Goal: Task Accomplishment & Management: Complete application form

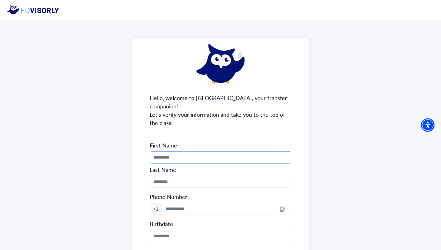
click at [216, 154] on input "Phone Number" at bounding box center [221, 157] width 142 height 12
type input "********"
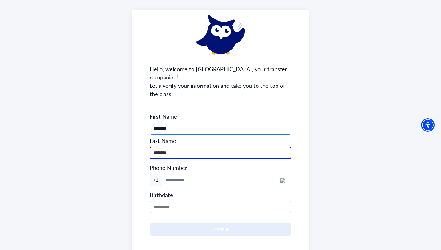
scroll to position [52, 0]
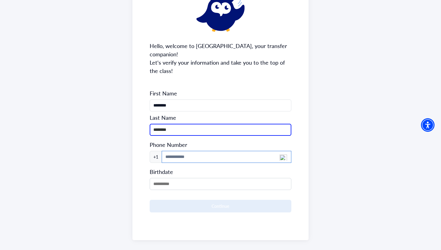
type input "********"
click at [204, 151] on input at bounding box center [227, 157] width 130 height 12
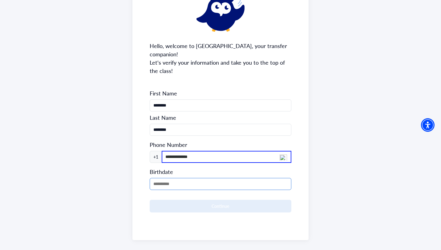
type input "**********"
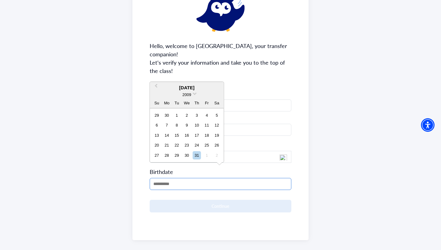
click at [192, 178] on input "MM/DD/YYYY" at bounding box center [221, 184] width 142 height 12
click at [194, 88] on div "[DATE]" at bounding box center [187, 87] width 74 height 7
click at [190, 93] on span "2009" at bounding box center [186, 94] width 9 height 5
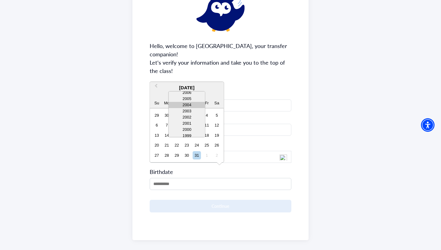
scroll to position [22, 0]
click at [192, 123] on div "2001" at bounding box center [187, 122] width 36 height 6
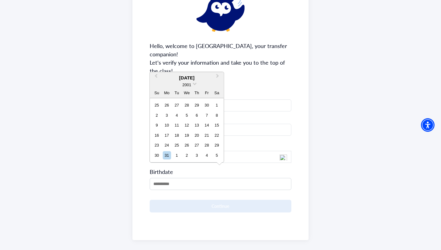
click at [198, 78] on div "[DATE]" at bounding box center [187, 78] width 74 height 7
click at [157, 73] on button "Previous Month" at bounding box center [156, 78] width 10 height 10
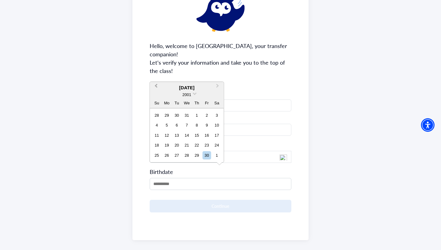
click at [155, 84] on button "Previous Month" at bounding box center [156, 88] width 10 height 10
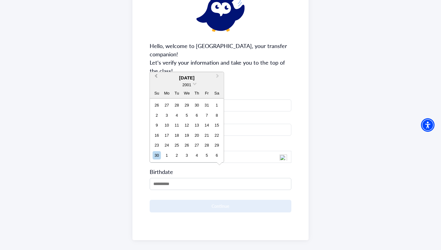
click at [156, 75] on span "Previous Month" at bounding box center [156, 77] width 0 height 9
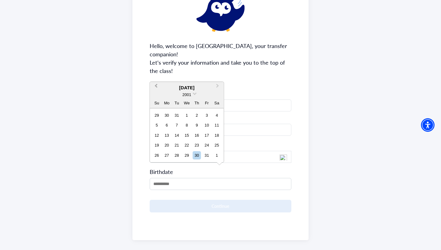
click at [156, 85] on span "Previous Month" at bounding box center [156, 87] width 0 height 9
click at [168, 127] on div "4" at bounding box center [167, 125] width 8 height 8
type input "**********"
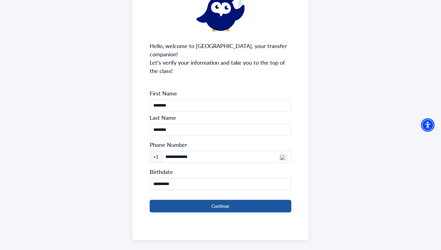
click at [253, 202] on button "Continue" at bounding box center [221, 206] width 142 height 13
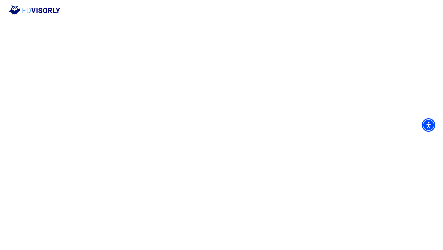
scroll to position [0, 0]
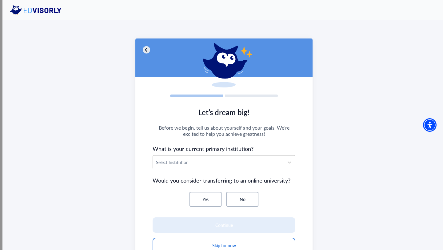
click at [260, 166] on div at bounding box center [218, 163] width 125 height 8
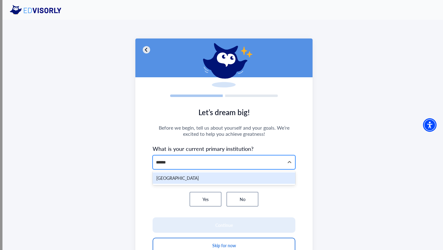
type input "*******"
click at [255, 178] on div "[GEOGRAPHIC_DATA]" at bounding box center [224, 177] width 143 height 11
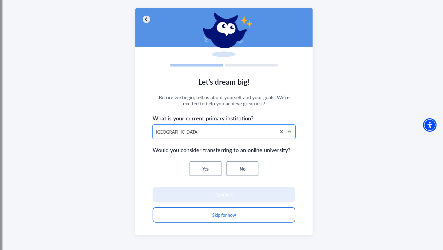
scroll to position [34, 0]
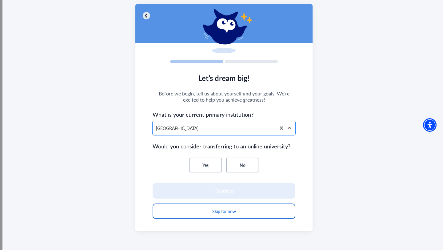
click at [236, 163] on button "No" at bounding box center [243, 165] width 32 height 15
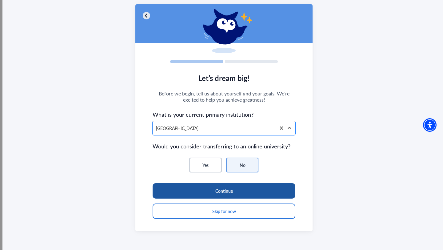
click at [248, 187] on button "Continue" at bounding box center [224, 190] width 143 height 15
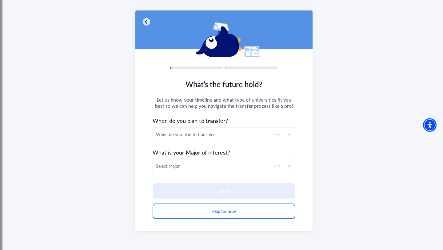
scroll to position [28, 0]
click at [252, 132] on div "When do you plan to transfer?" at bounding box center [218, 134] width 125 height 6
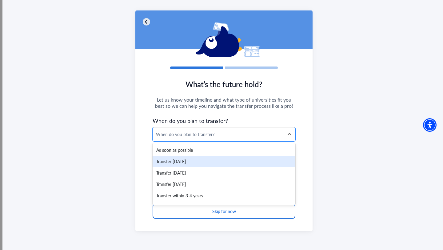
click at [225, 162] on div "Transfer [DATE]" at bounding box center [224, 161] width 143 height 11
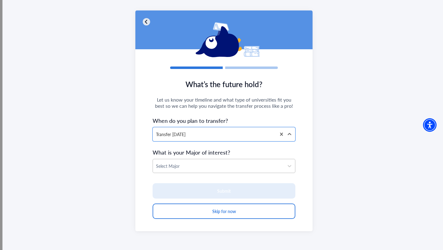
click at [232, 162] on div at bounding box center [218, 166] width 125 height 8
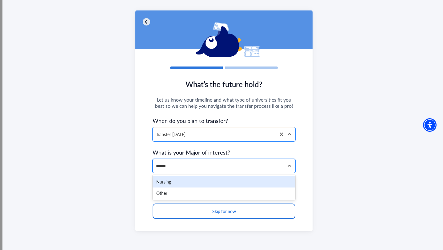
type input "*******"
click at [173, 180] on div "Nursing" at bounding box center [224, 181] width 143 height 11
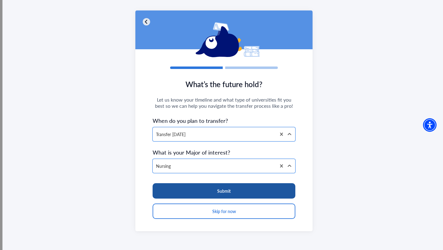
click at [231, 190] on button "Submit" at bounding box center [224, 190] width 143 height 15
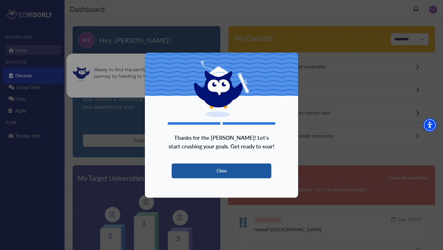
click at [248, 174] on button "Close" at bounding box center [222, 170] width 100 height 15
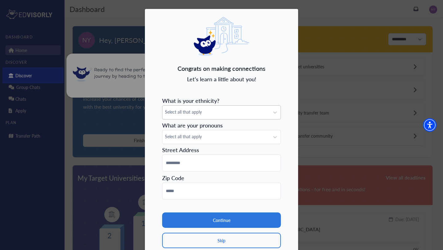
click at [232, 111] on span "Select all that apply" at bounding box center [216, 112] width 102 height 6
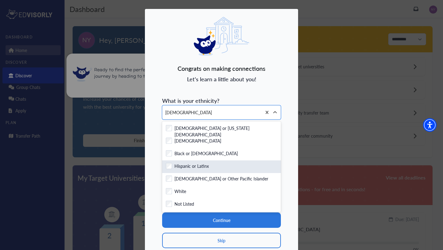
click at [193, 168] on label "Hispanic or Latinx" at bounding box center [192, 167] width 34 height 8
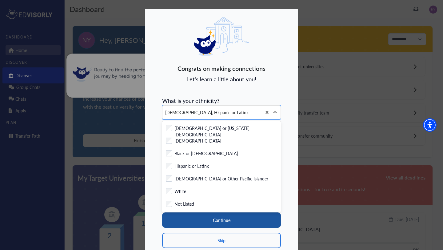
click at [214, 222] on button "Continue" at bounding box center [221, 219] width 119 height 15
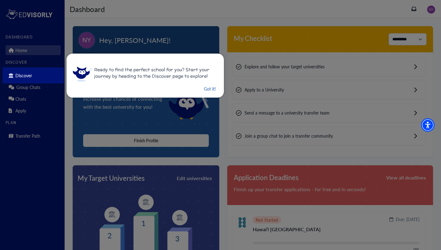
click at [211, 90] on button "Got it!" at bounding box center [209, 89] width 13 height 8
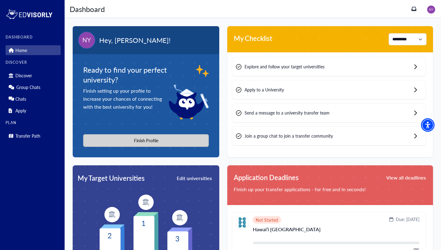
click at [160, 138] on button "Finish Profile" at bounding box center [146, 140] width 126 height 13
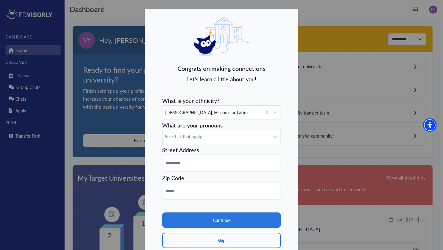
click at [220, 137] on span "Select all that apply" at bounding box center [216, 136] width 102 height 6
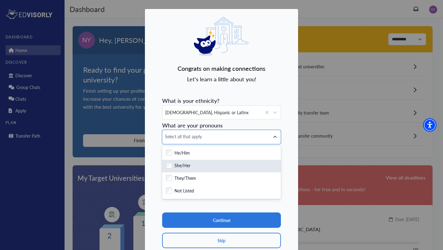
click at [187, 161] on div "Checkbox field She/Her" at bounding box center [221, 166] width 119 height 13
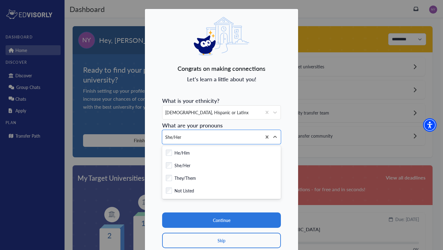
click at [154, 197] on div "Congrats on making connections Let's learn a little about you! What is your eth…" at bounding box center [222, 137] width 154 height 256
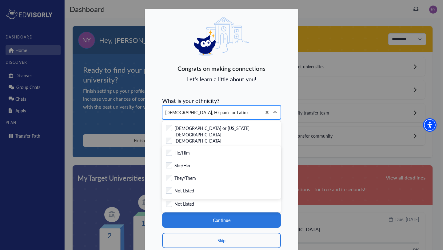
click at [229, 106] on div "[DEMOGRAPHIC_DATA], Hispanic or Latinx" at bounding box center [212, 113] width 99 height 14
click at [285, 122] on div "Congrats on making connections Let's learn a little about you! What is your eth…" at bounding box center [222, 137] width 154 height 256
click at [237, 116] on div "[DEMOGRAPHIC_DATA], Hispanic or Latinx" at bounding box center [212, 113] width 99 height 14
click at [238, 115] on div "[DEMOGRAPHIC_DATA], Hispanic or Latinx" at bounding box center [212, 113] width 99 height 14
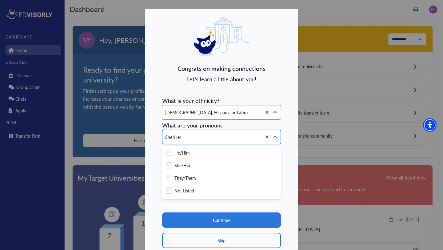
click at [251, 135] on div "She/Her" at bounding box center [212, 137] width 99 height 14
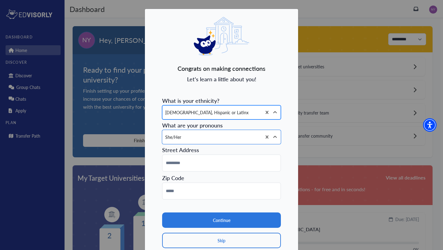
click at [244, 115] on div "[DEMOGRAPHIC_DATA], Hispanic or Latinx" at bounding box center [212, 113] width 99 height 14
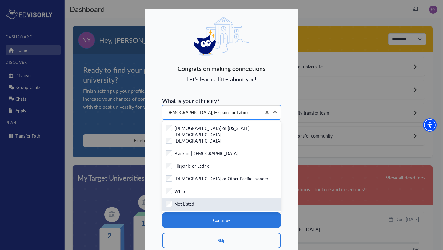
click at [209, 206] on div "Checkbox field Not Listed" at bounding box center [221, 205] width 111 height 8
click at [211, 211] on div "Checkbox field Not Listed" at bounding box center [221, 204] width 119 height 13
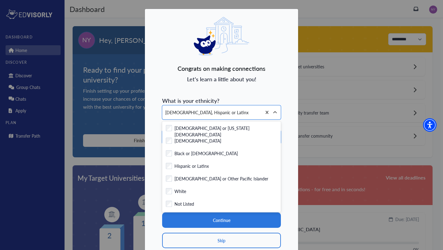
click at [285, 149] on div "Congrats on making connections Let's learn a little about you! What is your eth…" at bounding box center [222, 137] width 154 height 256
click at [275, 113] on icon at bounding box center [275, 112] width 6 height 6
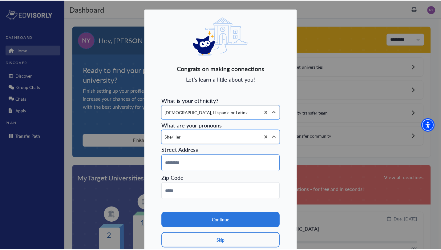
scroll to position [24, 0]
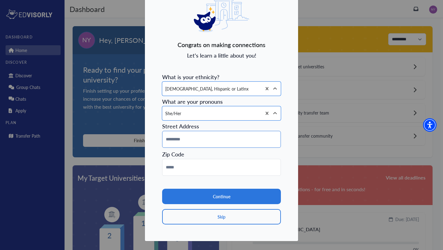
click at [221, 143] on input at bounding box center [221, 139] width 119 height 17
type input "*"
click at [188, 171] on input at bounding box center [221, 167] width 119 height 17
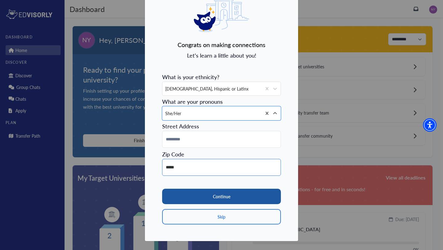
type input "*****"
click at [200, 195] on button "Continue" at bounding box center [221, 196] width 119 height 15
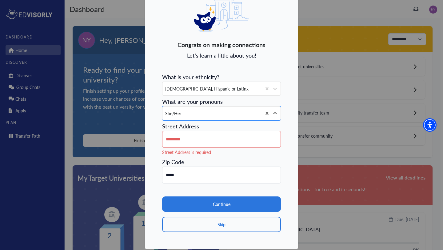
click at [204, 143] on input at bounding box center [221, 139] width 119 height 17
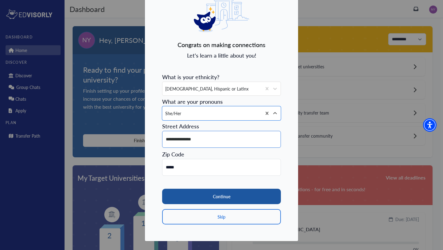
type input "**********"
click at [257, 200] on button "Continue" at bounding box center [221, 196] width 119 height 15
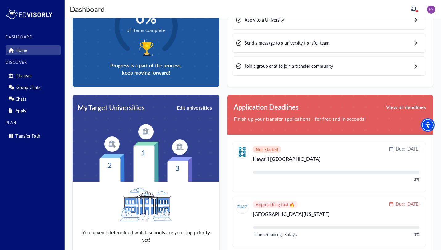
scroll to position [0, 0]
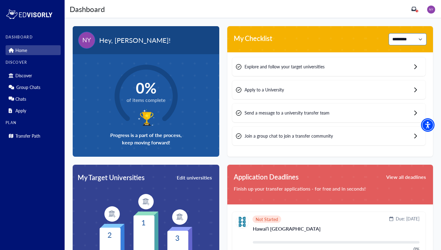
click at [391, 37] on select "**********" at bounding box center [408, 39] width 38 height 12
click at [330, 67] on div "Explore and follow your target universities" at bounding box center [328, 66] width 193 height 19
click at [422, 40] on select "**********" at bounding box center [408, 39] width 38 height 12
select select "******"
click at [389, 33] on select "**********" at bounding box center [408, 39] width 38 height 12
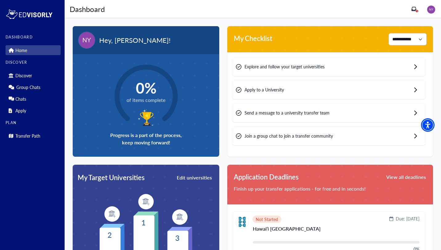
click at [136, 92] on span "0%" at bounding box center [146, 88] width 39 height 18
click at [45, 77] on link "Discover" at bounding box center [33, 76] width 55 height 10
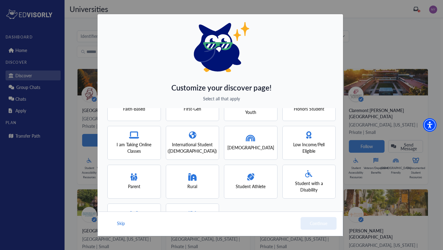
scroll to position [26, 0]
click at [199, 143] on span "International Student ([DEMOGRAPHIC_DATA])" at bounding box center [192, 147] width 49 height 13
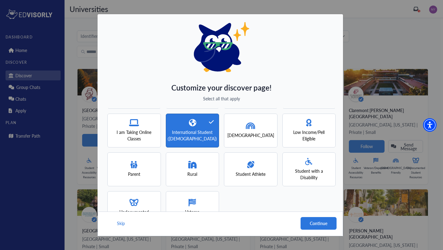
scroll to position [39, 0]
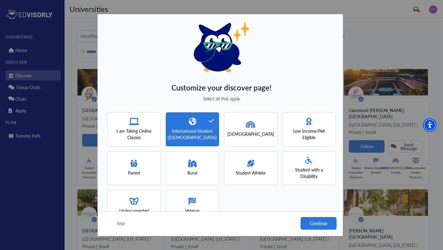
click at [309, 134] on span "Low Income/Pell Eligible" at bounding box center [309, 134] width 42 height 13
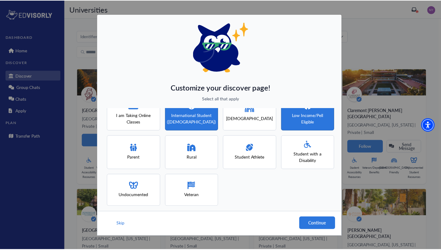
scroll to position [59, 0]
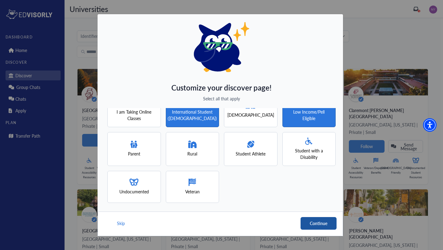
click at [318, 221] on button "Continue" at bounding box center [319, 223] width 36 height 13
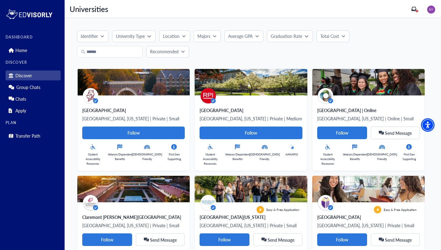
click at [170, 36] on p "Location" at bounding box center [171, 36] width 17 height 6
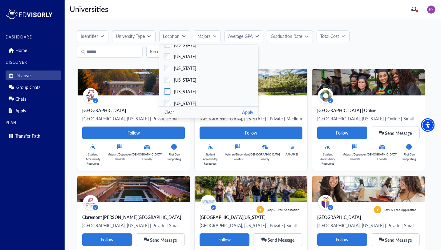
scroll to position [151, 0]
click at [249, 110] on button "Apply" at bounding box center [247, 112] width 11 height 6
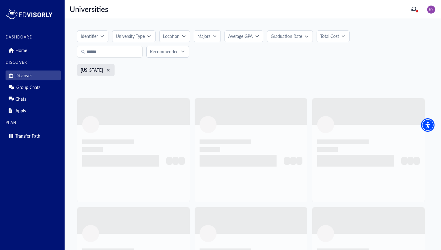
click at [337, 35] on p "Total Cost" at bounding box center [329, 36] width 19 height 6
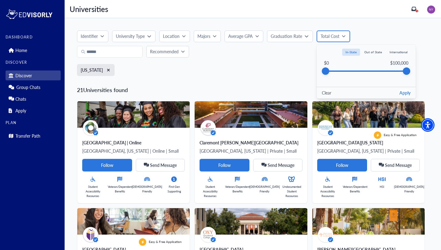
click at [337, 35] on p "Total Cost" at bounding box center [330, 36] width 19 height 6
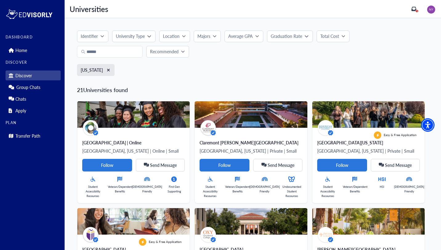
click at [301, 40] on button "Graduation Rate" at bounding box center [290, 36] width 46 height 12
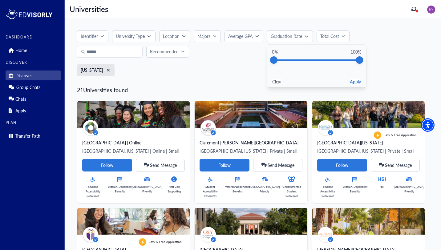
click at [256, 41] on button "Average GPA" at bounding box center [243, 36] width 39 height 12
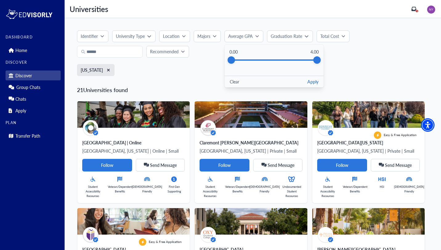
click at [214, 39] on button "Majors" at bounding box center [207, 36] width 27 height 12
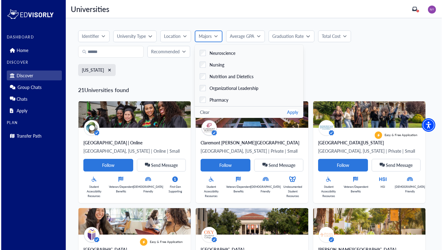
scroll to position [953, 0]
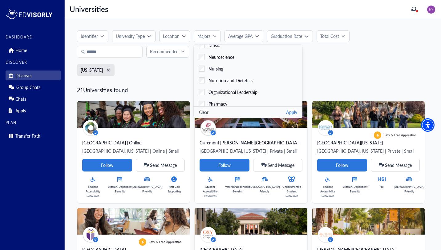
click at [282, 115] on div "Clear Apply" at bounding box center [248, 112] width 109 height 12
click at [286, 111] on button "Apply" at bounding box center [291, 112] width 11 height 6
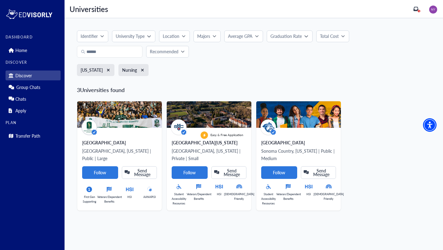
click at [100, 34] on icon "button" at bounding box center [102, 36] width 4 height 4
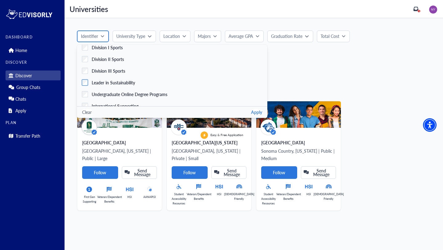
scroll to position [243, 0]
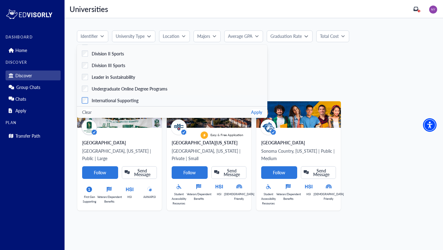
click at [117, 102] on span "International Supporting" at bounding box center [115, 100] width 47 height 6
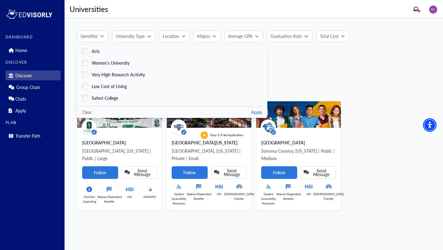
scroll to position [115, 0]
click at [110, 88] on span "Low Cost of Living" at bounding box center [109, 87] width 35 height 6
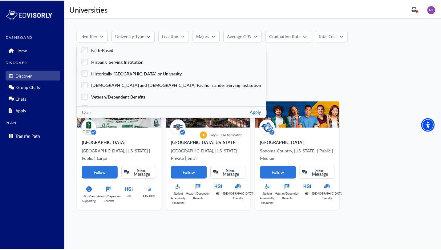
scroll to position [0, 0]
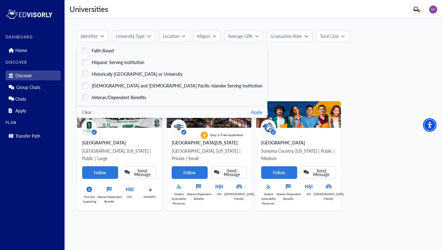
click at [251, 111] on button "Apply" at bounding box center [256, 112] width 11 height 6
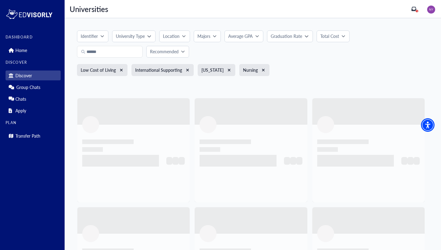
click at [148, 38] on button "University Type" at bounding box center [133, 36] width 43 height 12
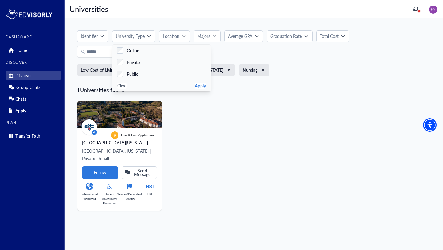
click at [262, 104] on div "Easy & Free Application [GEOGRAPHIC_DATA][US_STATE], [US_STATE] | Private | Sma…" at bounding box center [251, 153] width 359 height 114
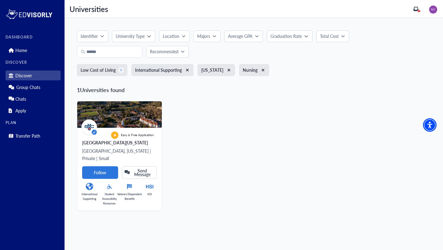
click at [121, 70] on icon "xmark" at bounding box center [121, 70] width 3 height 3
click at [132, 70] on icon "xmark" at bounding box center [133, 70] width 3 height 3
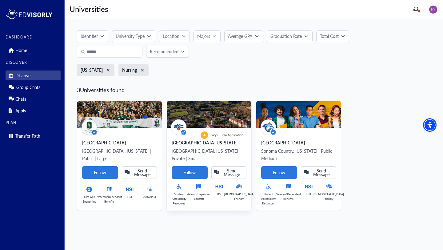
click at [219, 132] on div "Easy & Free Application" at bounding box center [222, 134] width 43 height 7
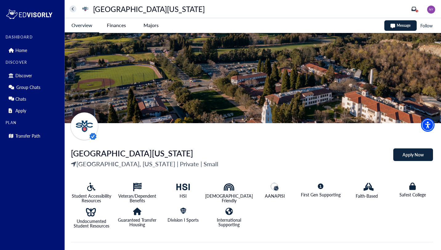
click at [404, 151] on California-tag "Apply Now" at bounding box center [413, 154] width 40 height 13
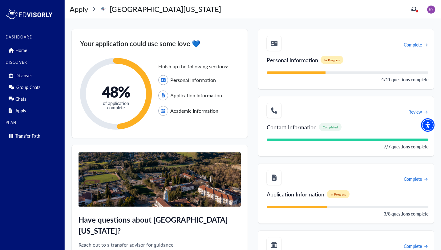
click at [412, 47] on span "Complete" at bounding box center [413, 45] width 18 height 6
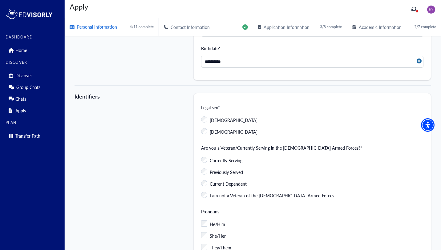
scroll to position [136, 0]
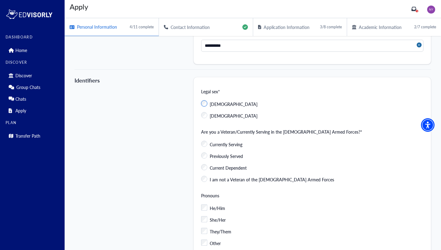
click at [206, 105] on label "[DEMOGRAPHIC_DATA]" at bounding box center [229, 102] width 56 height 11
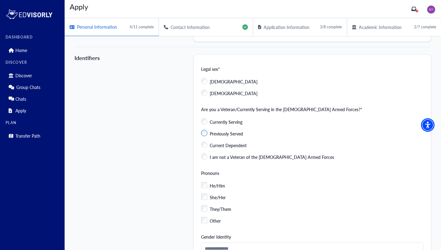
scroll to position [164, 0]
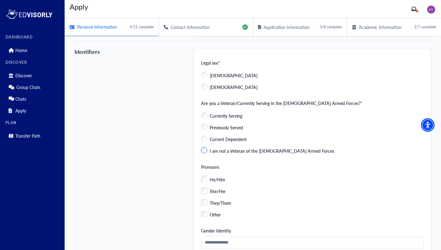
click at [205, 153] on label "I am not a Veteran of the [DEMOGRAPHIC_DATA] Armed Forces" at bounding box center [267, 149] width 133 height 11
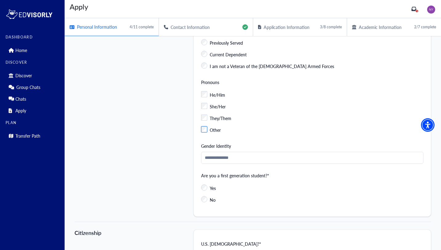
scroll to position [256, 0]
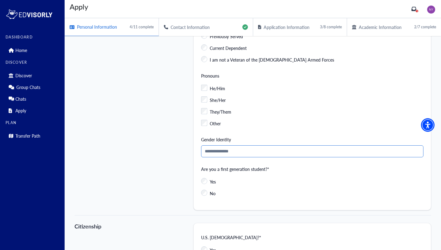
click at [238, 149] on input "Gender Identity" at bounding box center [312, 151] width 222 height 12
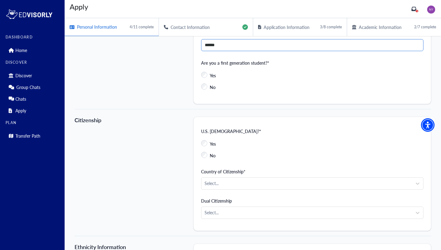
scroll to position [365, 0]
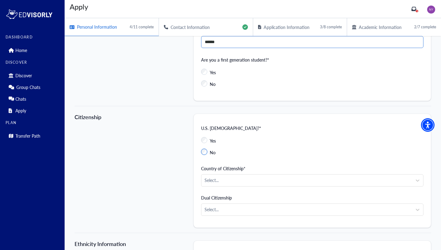
type input "******"
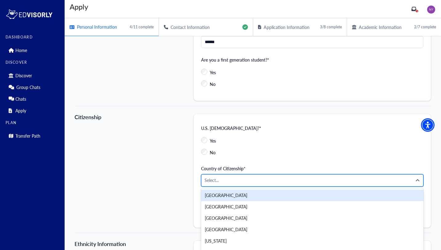
click at [217, 182] on div at bounding box center [306, 180] width 204 height 8
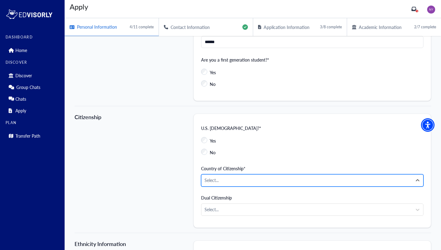
click at [217, 182] on div at bounding box center [306, 180] width 204 height 8
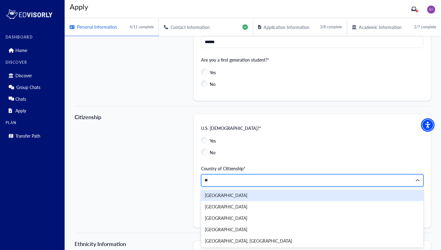
type input "***"
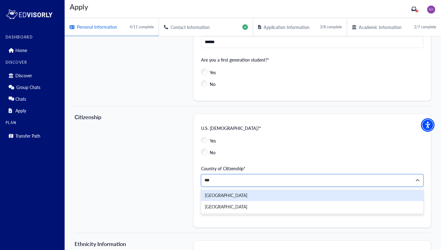
click at [220, 194] on div "[GEOGRAPHIC_DATA]" at bounding box center [312, 195] width 222 height 11
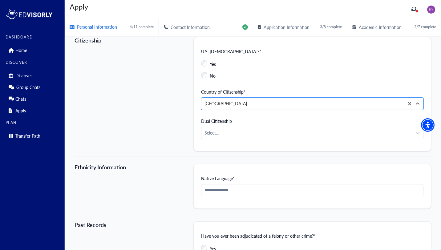
click at [159, 181] on div "Ethnicity Information" at bounding box center [134, 186] width 119 height 45
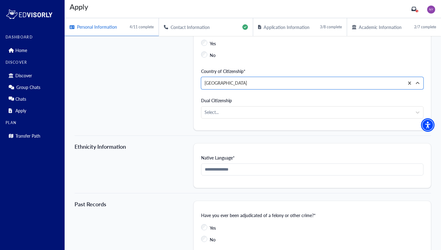
scroll to position [485, 0]
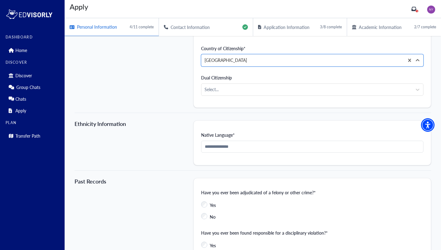
click at [208, 155] on div "Native Language*" at bounding box center [312, 142] width 238 height 45
click at [216, 143] on input "Native Language*" at bounding box center [312, 147] width 222 height 12
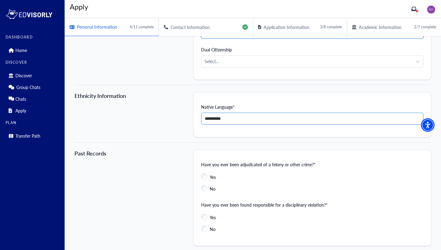
scroll to position [536, 0]
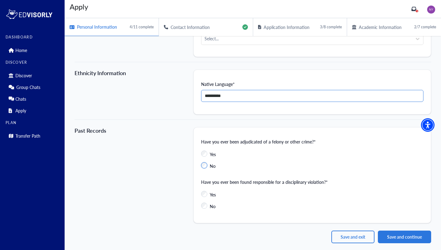
type input "**********"
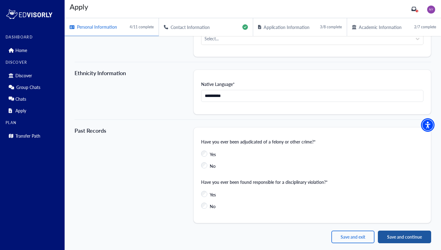
click at [390, 237] on button "Save and continue" at bounding box center [404, 237] width 53 height 13
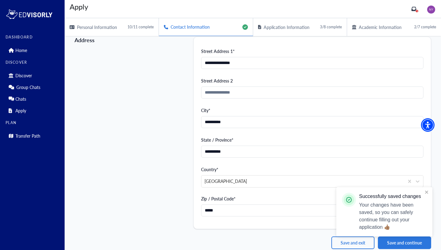
scroll to position [122, 0]
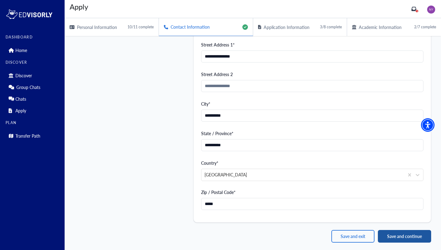
click at [402, 237] on button "Save and continue" at bounding box center [404, 236] width 53 height 13
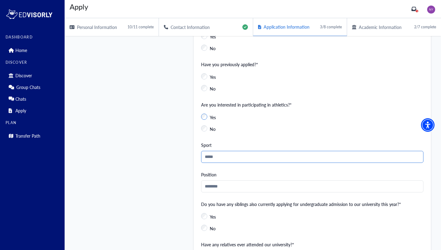
scroll to position [209, 0]
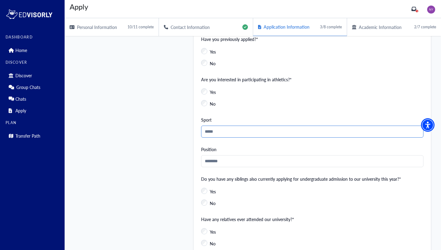
click at [235, 130] on input "Sport" at bounding box center [312, 132] width 222 height 12
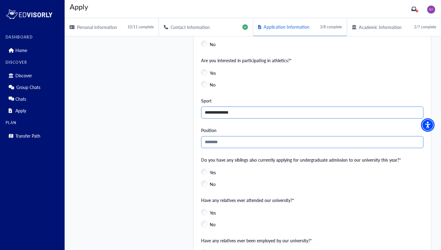
type input "**********"
click at [226, 144] on input "Position" at bounding box center [312, 142] width 222 height 12
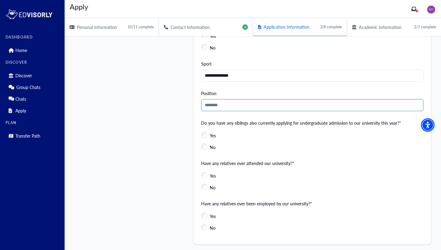
scroll to position [267, 0]
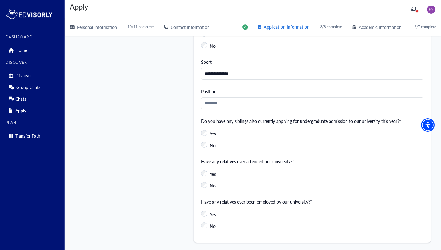
click at [200, 150] on div "**********" at bounding box center [312, 20] width 238 height 445
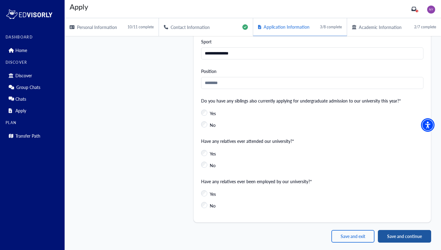
click at [386, 236] on button "Save and continue" at bounding box center [404, 236] width 53 height 13
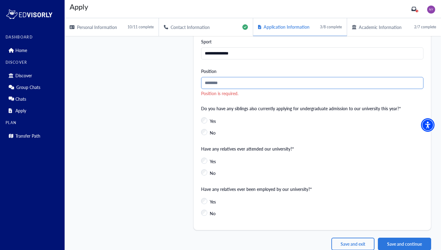
click at [259, 87] on input "Position" at bounding box center [312, 83] width 222 height 12
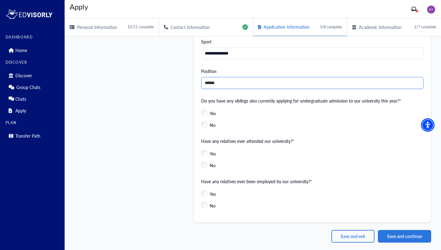
click at [251, 81] on input "******" at bounding box center [312, 83] width 222 height 12
type input "**********"
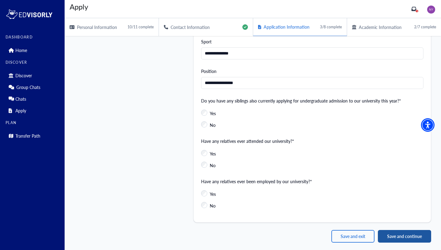
click at [389, 234] on button "Save and continue" at bounding box center [404, 236] width 53 height 13
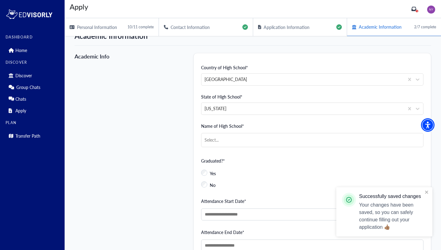
scroll to position [13, 0]
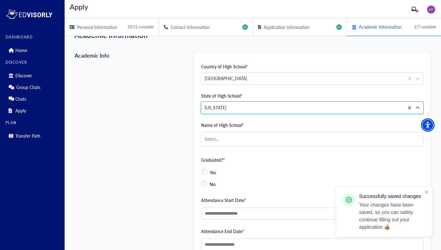
click at [273, 111] on div at bounding box center [302, 108] width 196 height 8
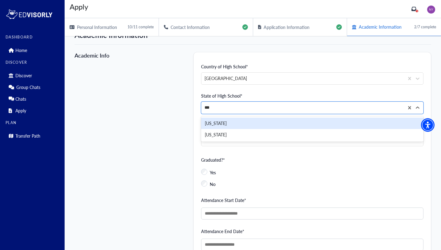
type input "****"
click at [269, 125] on div "[US_STATE]" at bounding box center [312, 123] width 222 height 11
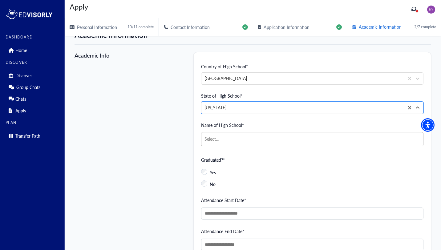
click at [271, 139] on div at bounding box center [312, 139] width 216 height 8
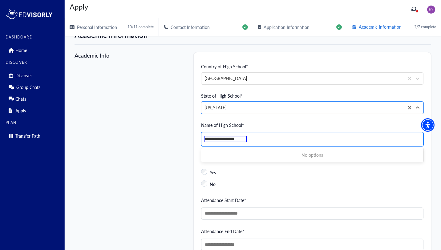
type input "**********"
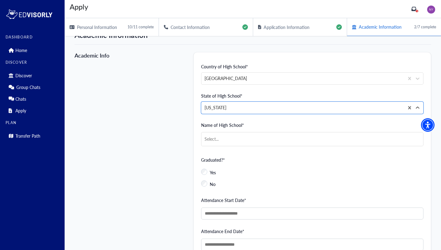
click at [281, 174] on div "Yes" at bounding box center [312, 171] width 222 height 11
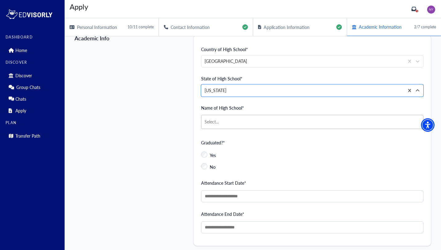
click at [270, 124] on div at bounding box center [312, 122] width 216 height 8
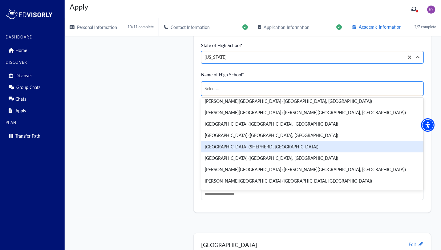
scroll to position [2060, 0]
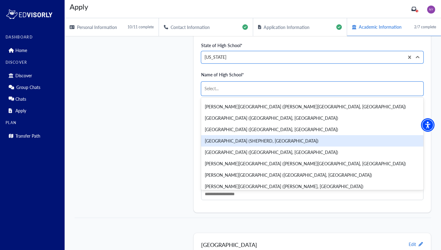
click at [277, 143] on div "[GEOGRAPHIC_DATA] (SHEPHERD, [GEOGRAPHIC_DATA])" at bounding box center [312, 140] width 222 height 11
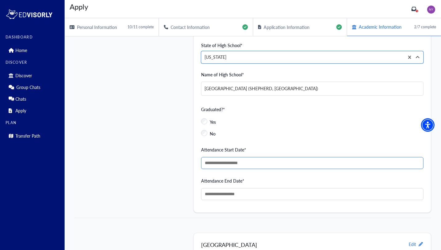
click at [231, 164] on input "Attendance Start Date" at bounding box center [312, 163] width 222 height 12
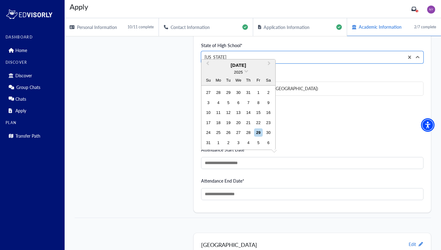
click at [250, 67] on div "[DATE]" at bounding box center [238, 65] width 74 height 7
click at [208, 63] on span "Previous Month" at bounding box center [208, 64] width 0 height 9
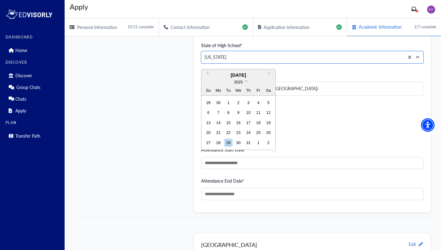
click at [244, 83] on div "2025" at bounding box center [238, 82] width 74 height 6
click at [248, 81] on div "2025" at bounding box center [238, 82] width 74 height 6
click at [248, 81] on span at bounding box center [246, 81] width 4 height 4
click at [239, 117] on div "2019" at bounding box center [238, 118] width 36 height 6
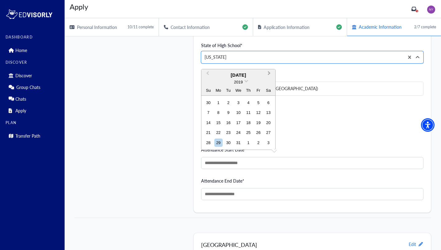
click at [267, 75] on button "Next Month" at bounding box center [270, 75] width 10 height 10
click at [218, 133] on div "19" at bounding box center [218, 132] width 8 height 8
type input "**********"
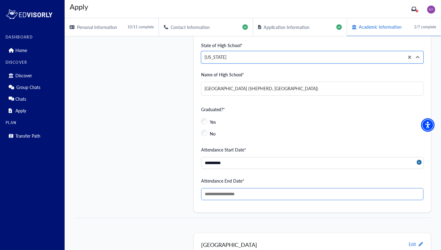
click at [249, 197] on input "Attendance End Date" at bounding box center [312, 194] width 222 height 12
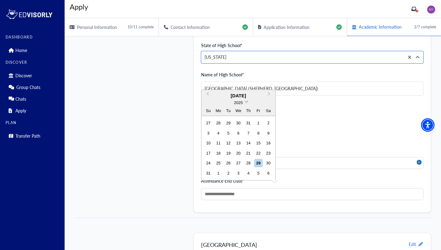
click at [246, 102] on span at bounding box center [246, 101] width 4 height 4
click at [240, 139] on div "2022" at bounding box center [238, 141] width 36 height 6
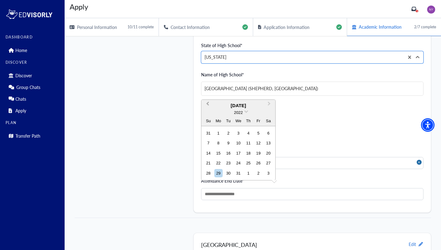
click at [208, 102] on span "Previous Month" at bounding box center [208, 104] width 0 height 9
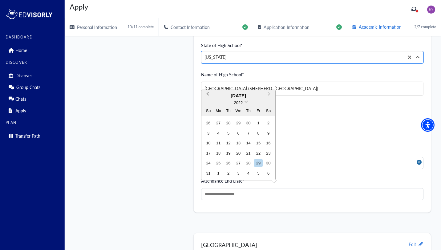
click at [208, 95] on span "Previous Month" at bounding box center [208, 95] width 0 height 9
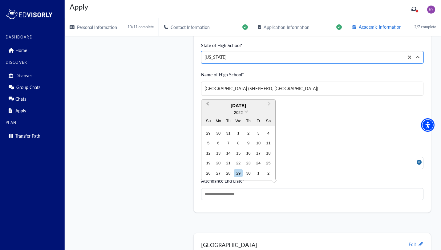
click at [208, 104] on span "Previous Month" at bounding box center [208, 104] width 0 height 9
click at [269, 144] on div "14" at bounding box center [268, 143] width 8 height 8
type input "**********"
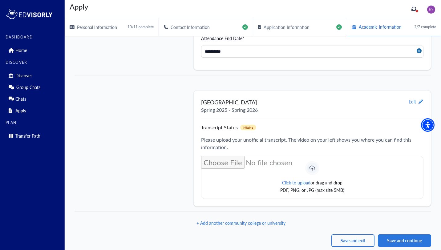
scroll to position [209, 0]
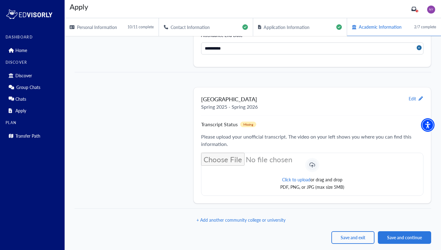
click at [338, 166] on div "Click to upload or drag and drop PDF, PNG, or JPG (max size 5MB)" at bounding box center [312, 174] width 222 height 43
click at [295, 162] on div "Click to upload or drag and drop PDF, PNG, or JPG (max size 5MB)" at bounding box center [312, 174] width 222 height 43
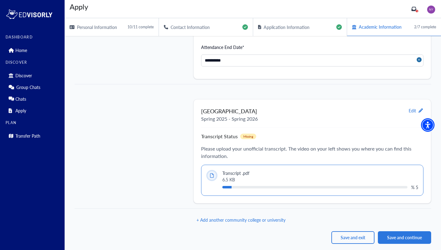
scroll to position [177, 0]
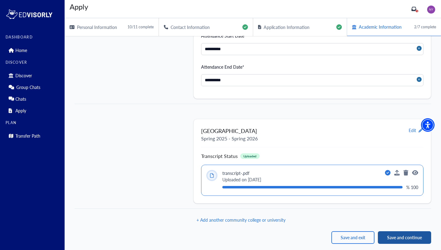
click at [403, 236] on button "Save and continue" at bounding box center [404, 237] width 53 height 13
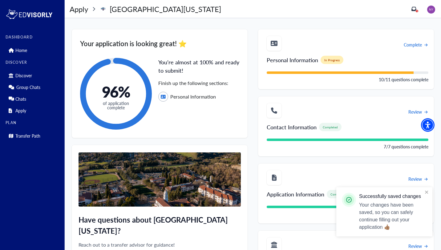
click at [418, 50] on div "Complete" at bounding box center [348, 43] width 162 height 15
click at [419, 47] on span "Complete" at bounding box center [413, 45] width 18 height 6
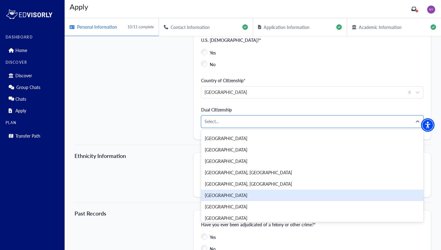
scroll to position [2758, 0]
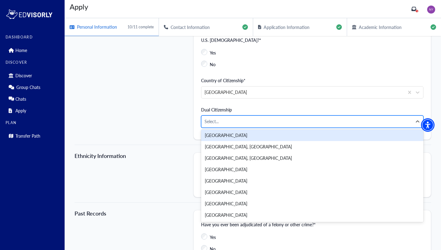
click at [268, 116] on div "Select..." at bounding box center [306, 122] width 211 height 12
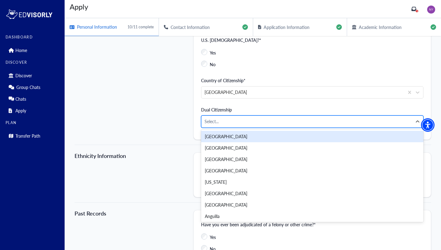
click at [267, 119] on div at bounding box center [306, 122] width 204 height 8
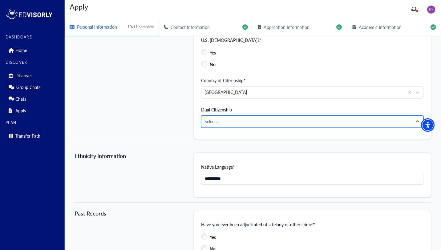
click at [253, 123] on div at bounding box center [306, 122] width 204 height 8
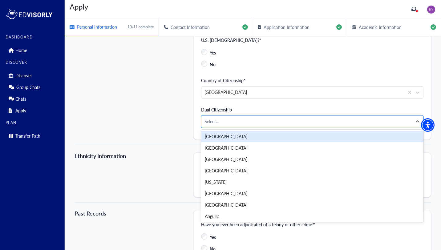
click at [129, 142] on div "Citizenship U.S. [DEMOGRAPHIC_DATA]?* Yes No Country of Citizenship* [DEMOGRAPH…" at bounding box center [253, 85] width 357 height 119
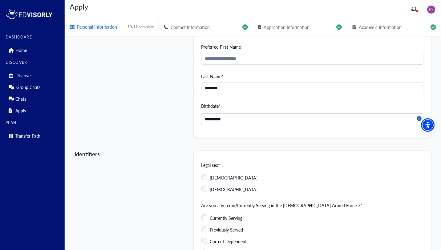
scroll to position [61, 0]
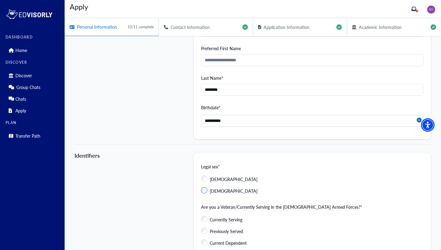
click at [205, 184] on label "[DEMOGRAPHIC_DATA]" at bounding box center [229, 189] width 56 height 11
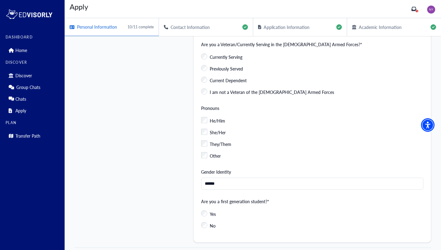
scroll to position [225, 0]
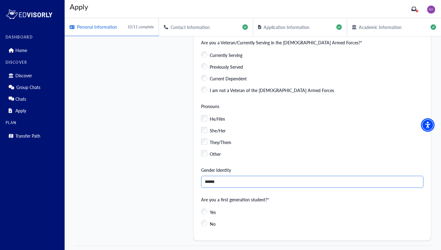
click at [235, 182] on input "******" at bounding box center [312, 182] width 222 height 12
type input "*"
click at [164, 186] on div "Identifiers" at bounding box center [134, 114] width 119 height 253
click at [211, 179] on input "*********" at bounding box center [312, 182] width 222 height 12
type input "********"
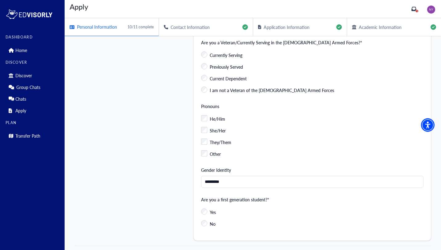
click at [161, 172] on div "Identifiers" at bounding box center [134, 114] width 119 height 253
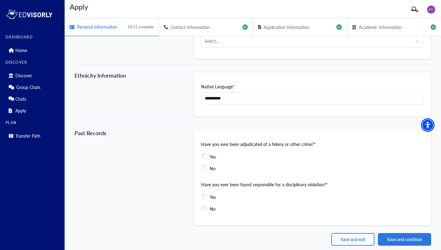
scroll to position [536, 0]
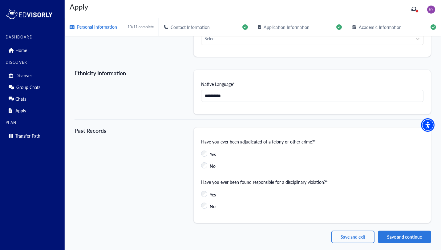
click at [401, 238] on button "Save and continue" at bounding box center [404, 237] width 53 height 13
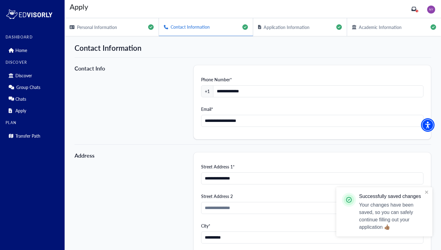
click at [397, 27] on span "Academic Information" at bounding box center [380, 27] width 43 height 6
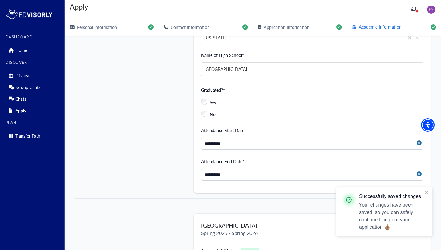
scroll to position [170, 0]
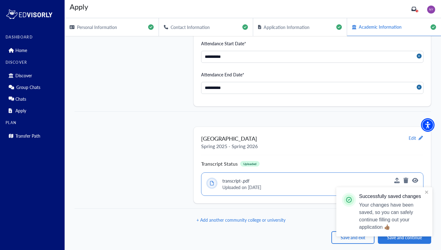
click at [395, 239] on div "Successfully saved changes Your changes have been saved, so you can safely cont…" at bounding box center [384, 214] width 99 height 57
click at [427, 191] on icon "close" at bounding box center [427, 192] width 4 height 5
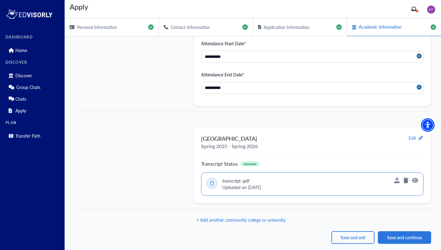
click at [412, 227] on div "**********" at bounding box center [253, 59] width 376 height 370
click at [412, 232] on button "Save and continue" at bounding box center [404, 237] width 53 height 13
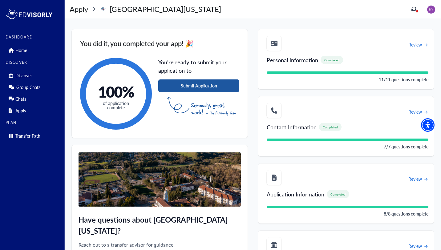
click at [216, 87] on button "Submit Application" at bounding box center [198, 85] width 81 height 13
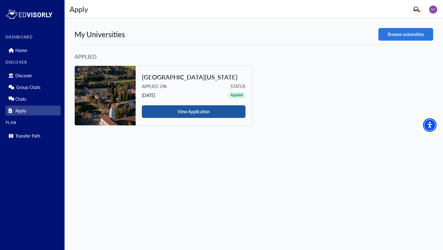
click at [218, 113] on button "View Application" at bounding box center [194, 111] width 104 height 13
